Goal: Transaction & Acquisition: Purchase product/service

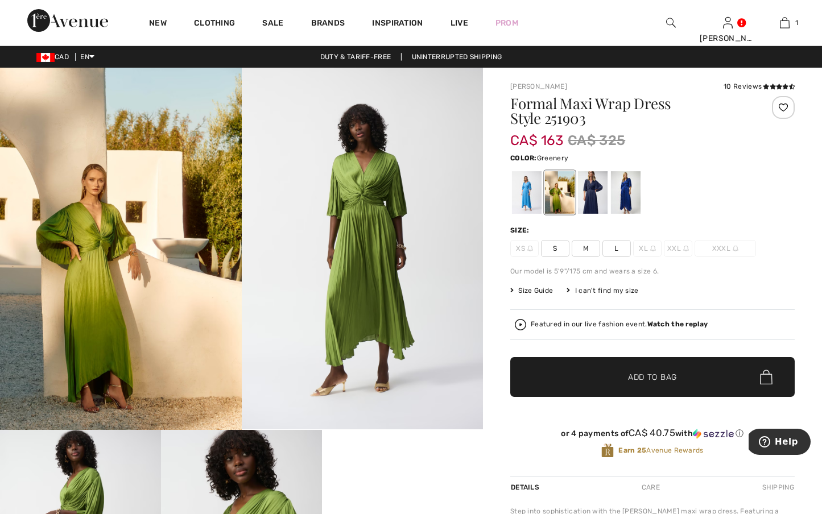
click at [795, 435] on button "Help" at bounding box center [778, 442] width 64 height 26
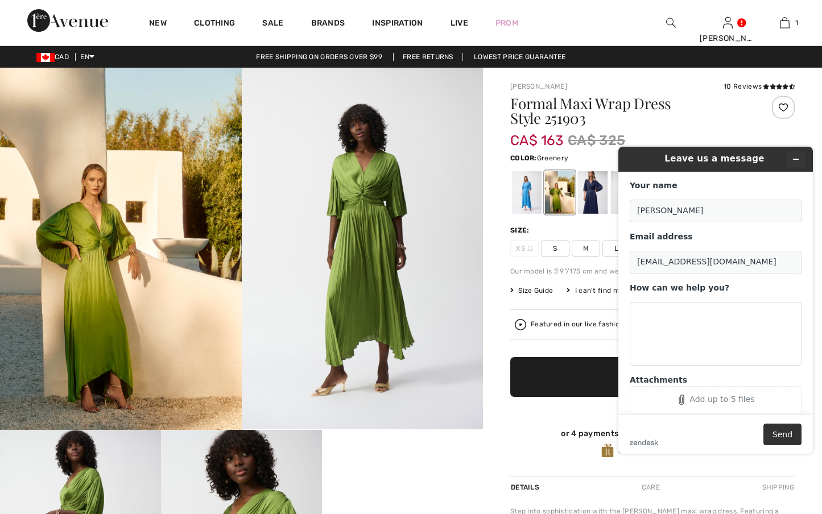
click at [799, 162] on icon "Minimize widget" at bounding box center [796, 159] width 8 height 8
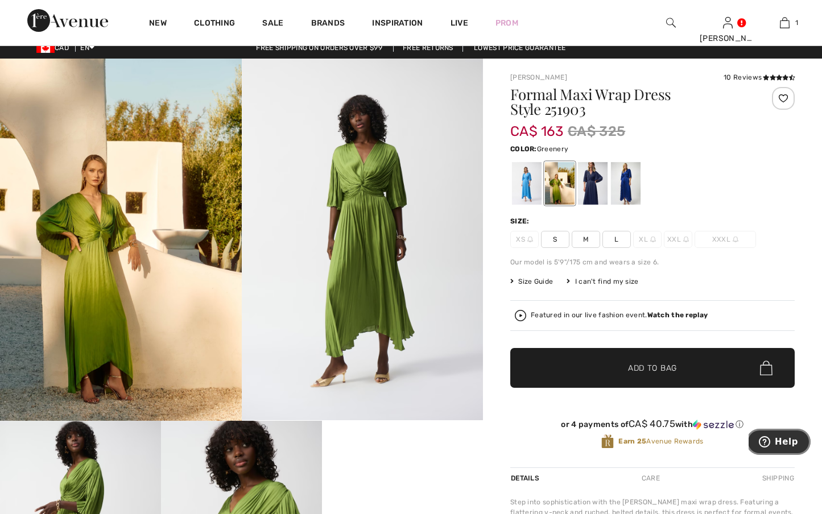
scroll to position [9, 1]
click at [625, 366] on span "✔ Added to Bag" at bounding box center [635, 368] width 69 height 12
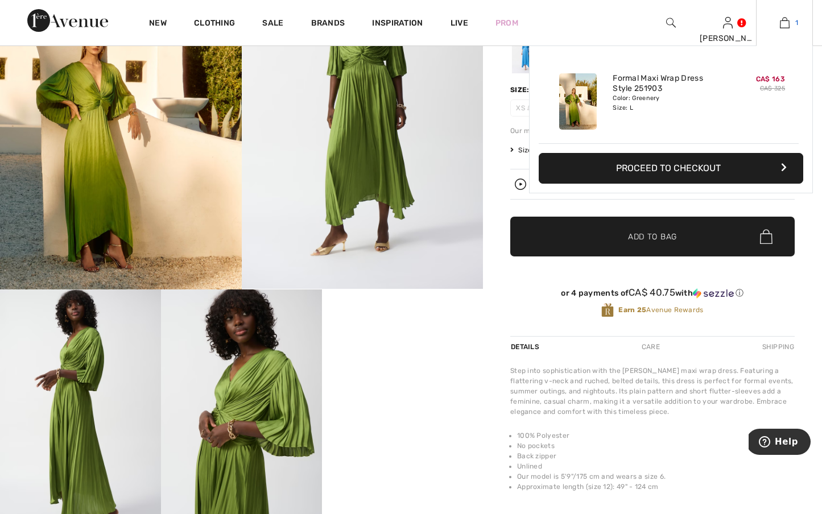
scroll to position [140, 1]
click at [795, 22] on span "1" at bounding box center [796, 23] width 3 height 10
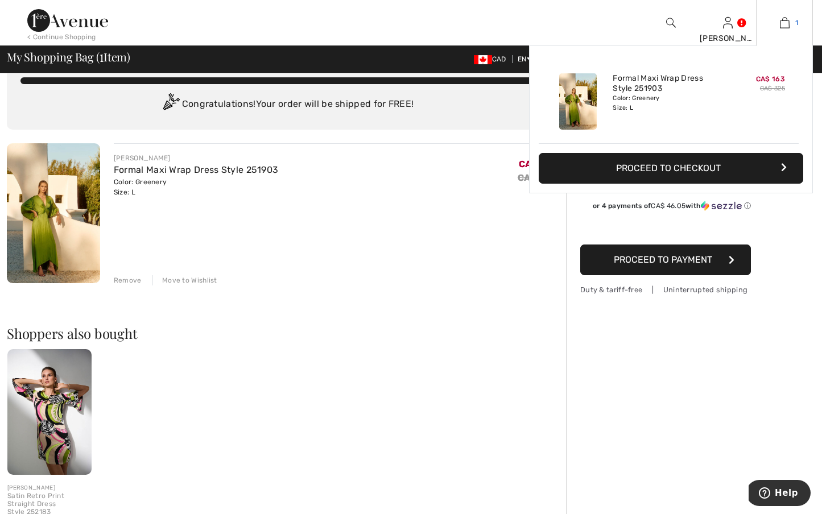
scroll to position [24, 0]
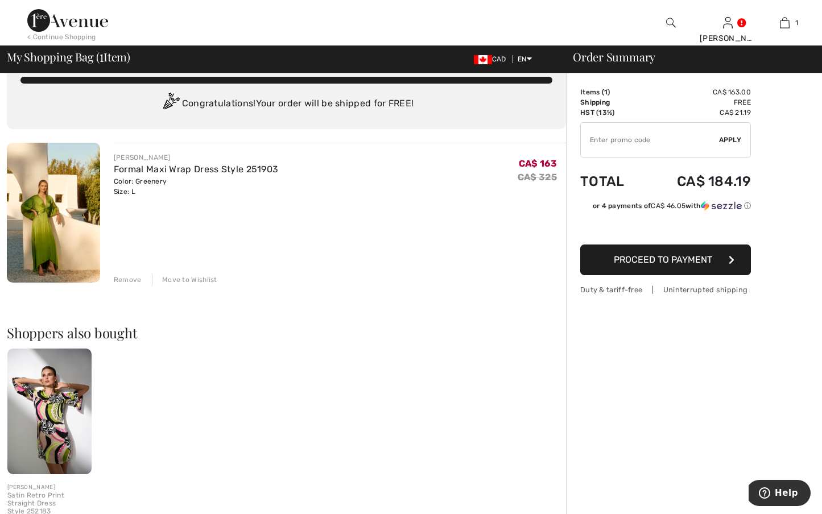
click at [615, 254] on span "Proceed to Payment" at bounding box center [663, 259] width 98 height 11
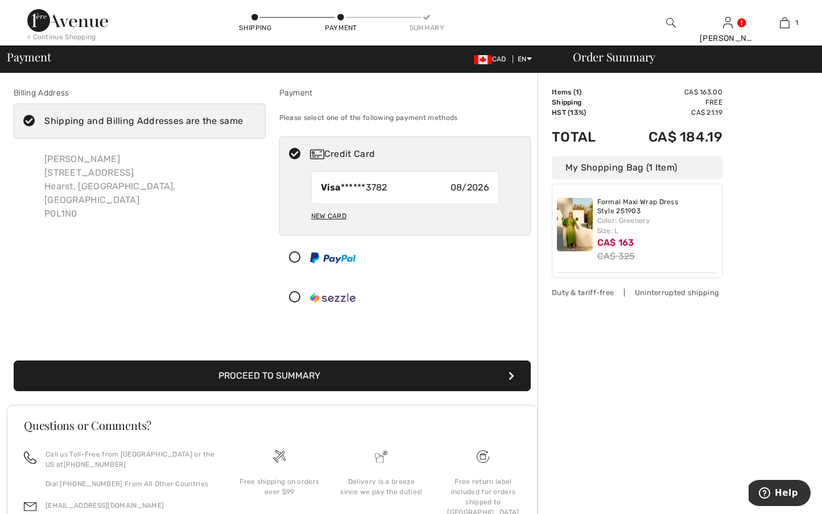
click at [235, 379] on button "Proceed to Summary" at bounding box center [272, 376] width 517 height 31
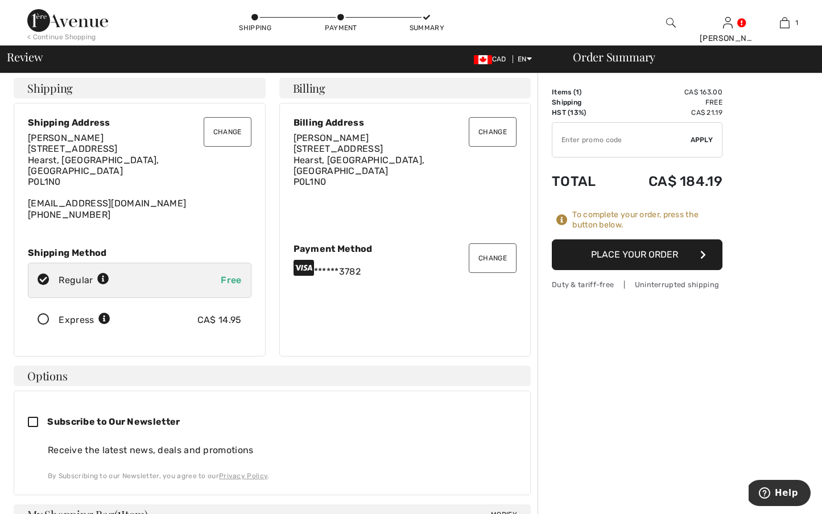
scroll to position [7, 0]
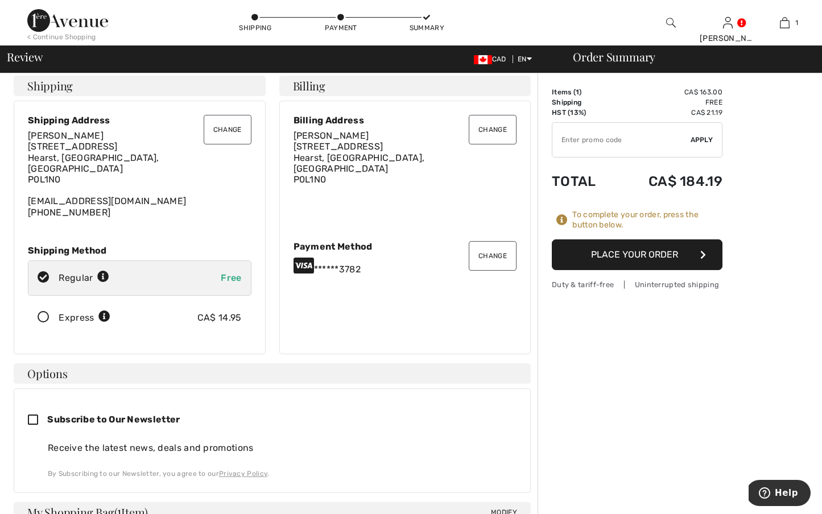
click at [598, 251] on button "Place Your Order" at bounding box center [637, 254] width 171 height 31
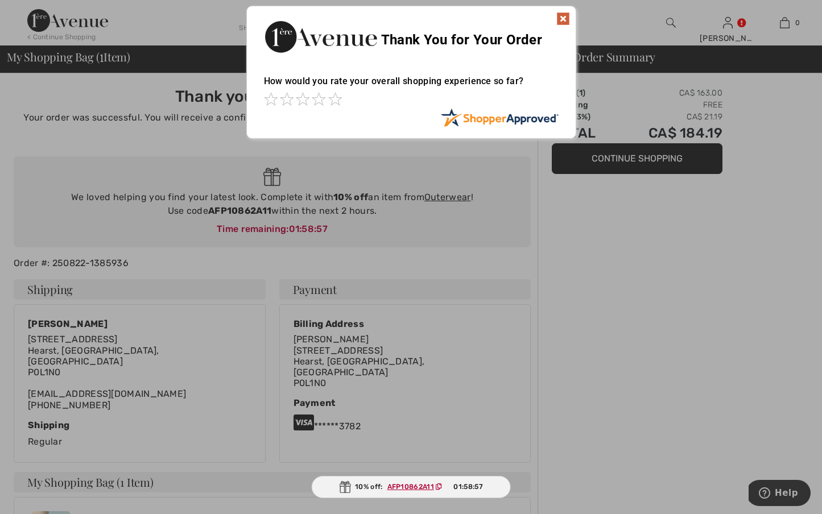
click at [559, 16] on img at bounding box center [563, 19] width 14 height 14
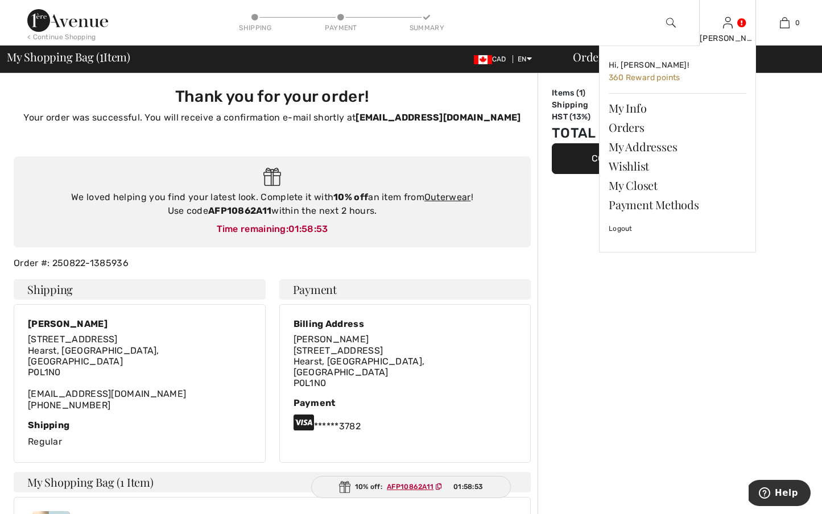
click at [728, 34] on div "[PERSON_NAME]" at bounding box center [728, 38] width 56 height 12
click at [624, 128] on link "Orders" at bounding box center [678, 127] width 138 height 19
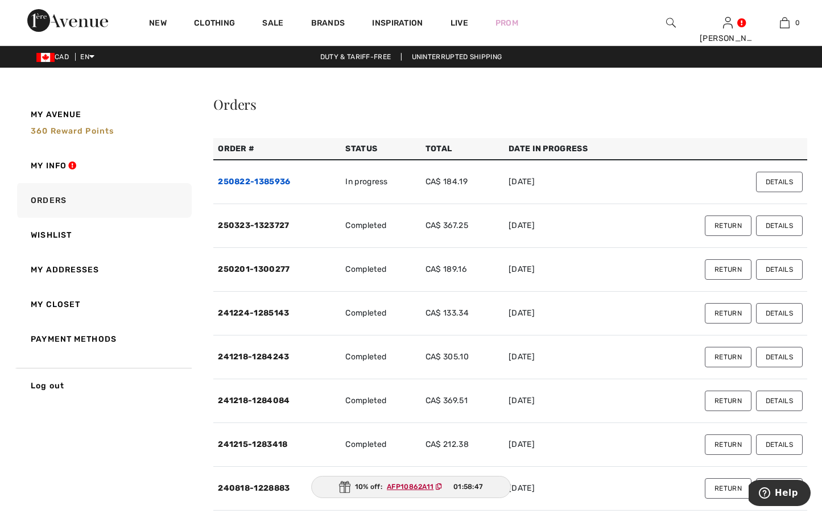
click at [246, 177] on link "250822-1385936" at bounding box center [254, 182] width 72 height 10
